Goal: Task Accomplishment & Management: Manage account settings

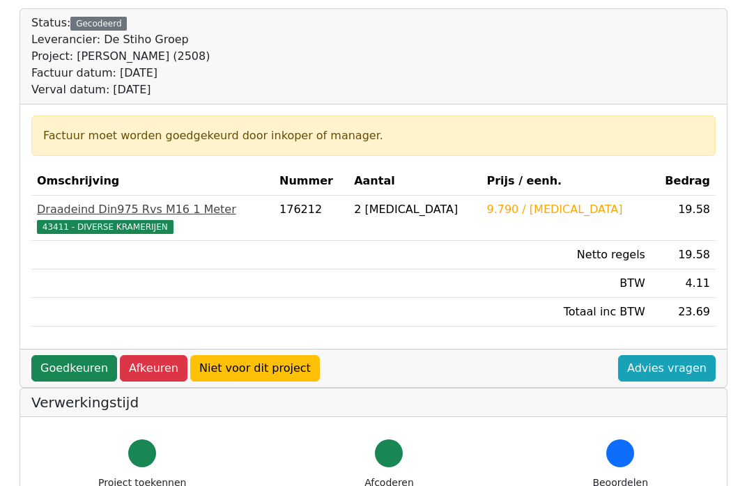
scroll to position [139, 0]
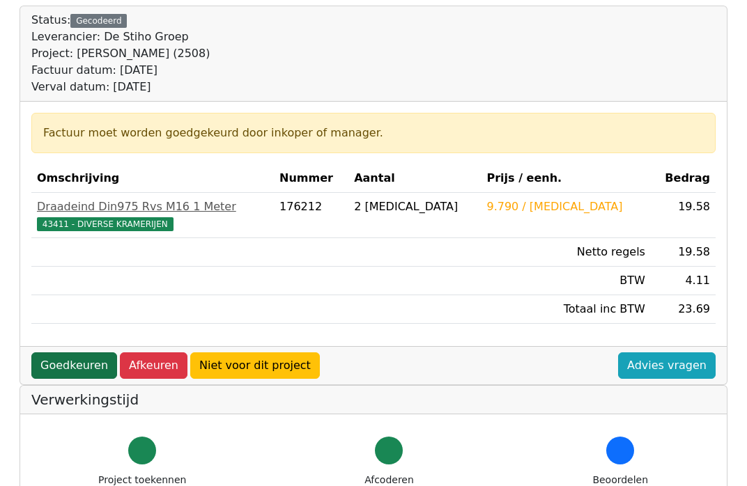
click at [66, 360] on link "Goedkeuren" at bounding box center [74, 366] width 86 height 26
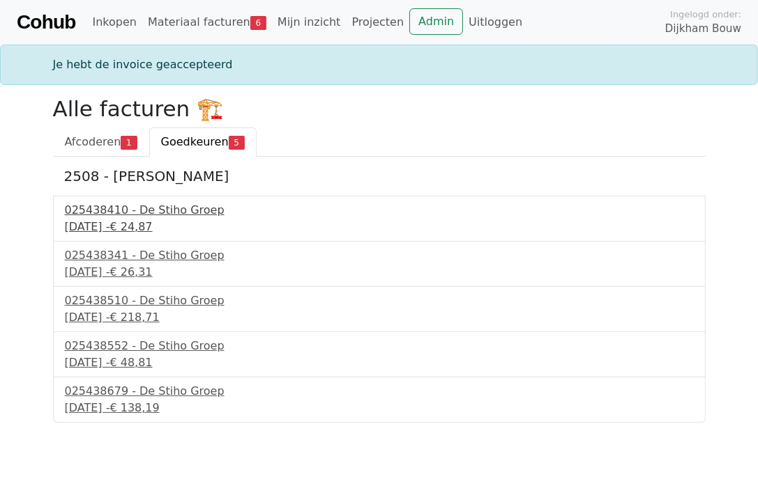
click at [123, 213] on div "025438410 - De Stiho Groep" at bounding box center [379, 210] width 629 height 17
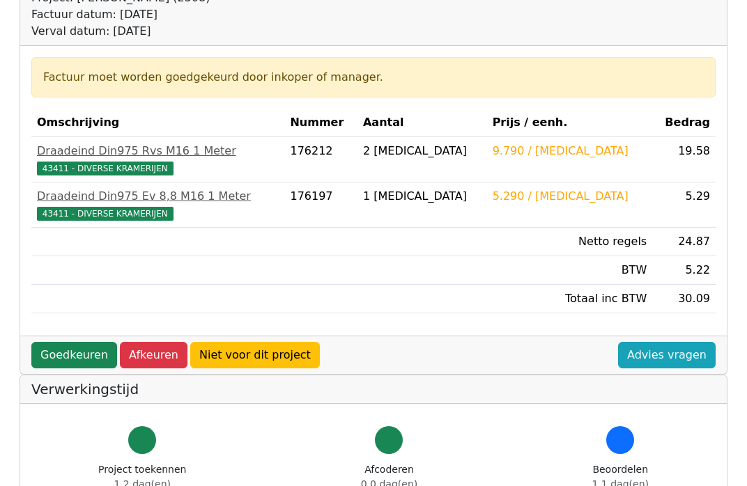
scroll to position [209, 0]
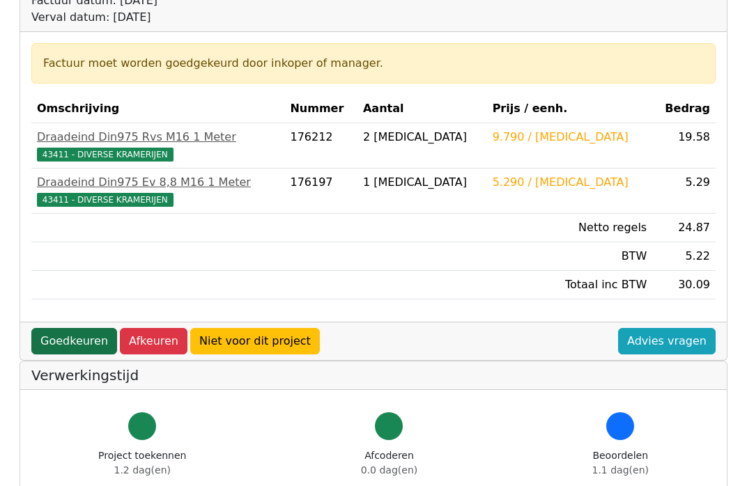
click at [52, 330] on link "Goedkeuren" at bounding box center [74, 341] width 86 height 26
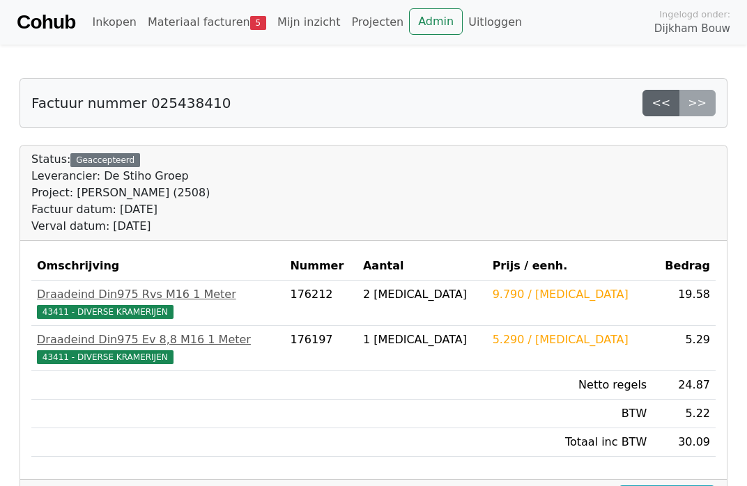
click at [656, 101] on link "<<" at bounding box center [661, 103] width 37 height 26
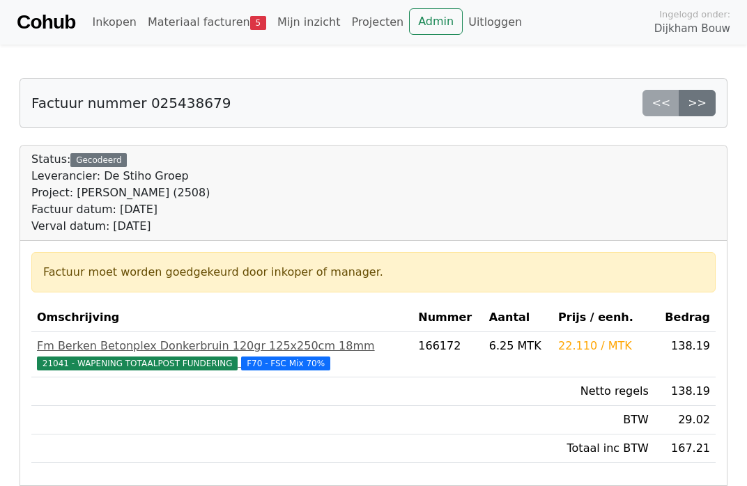
scroll to position [70, 0]
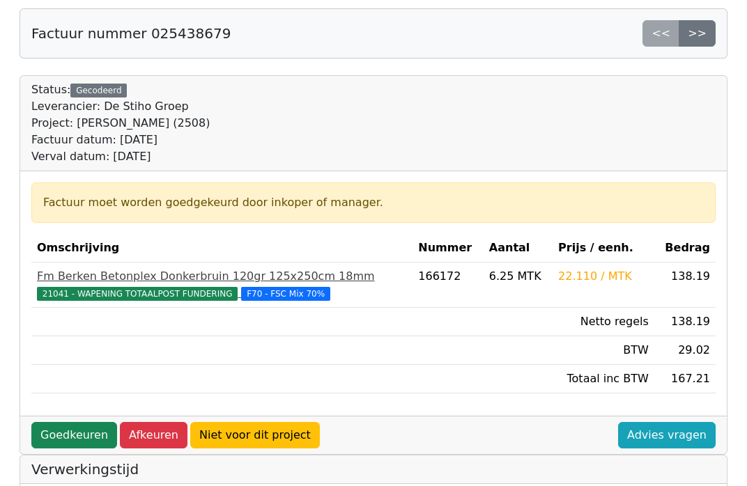
click at [139, 294] on span "21041 - WAPENING TOTAALPOST FUNDERING" at bounding box center [137, 294] width 201 height 14
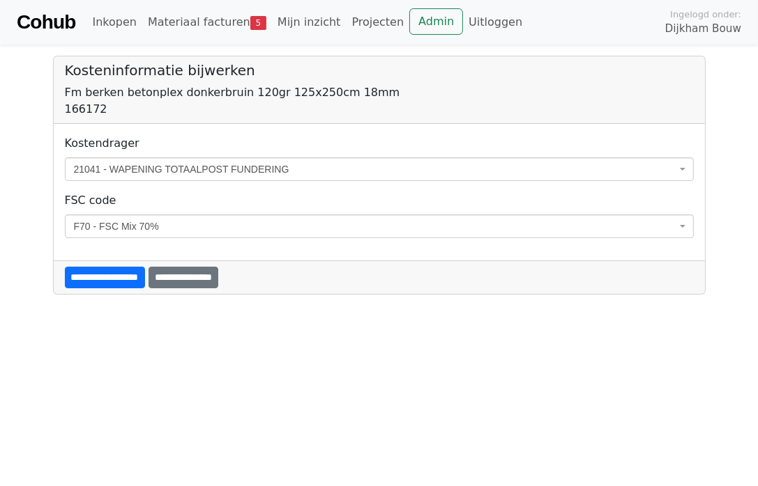
click at [680, 168] on b at bounding box center [682, 169] width 6 height 3
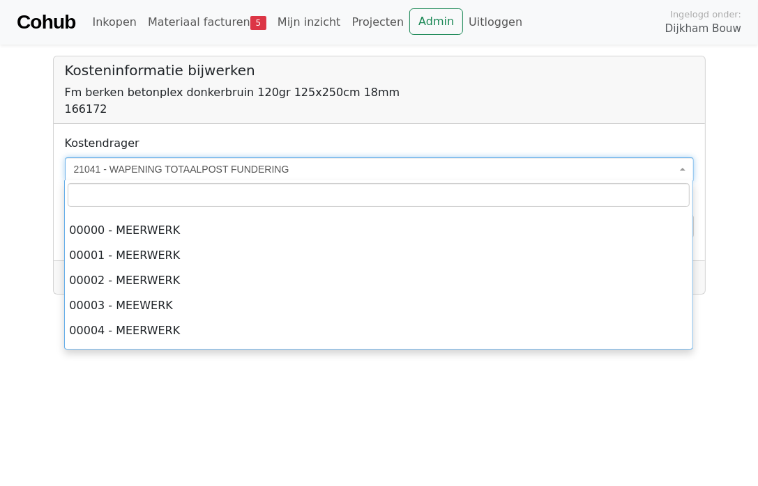
scroll to position [14158, 0]
